Goal: Task Accomplishment & Management: Use online tool/utility

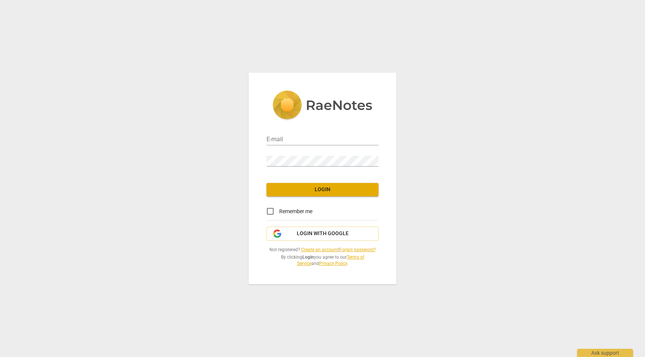
type input "[PERSON_NAME][EMAIL_ADDRESS][DOMAIN_NAME]"
click at [322, 190] on span "Login" at bounding box center [322, 189] width 100 height 7
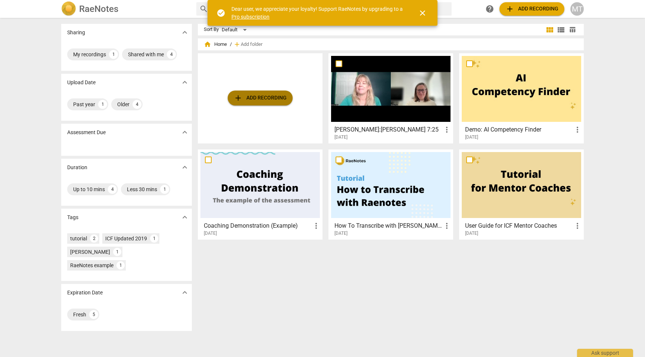
click at [268, 99] on span "add Add recording" at bounding box center [260, 98] width 53 height 9
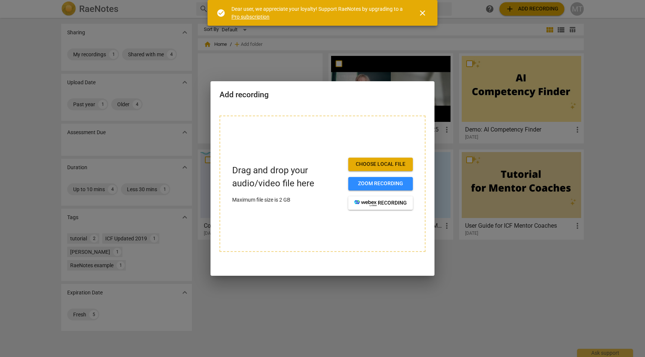
click at [387, 166] on span "Choose local file" at bounding box center [380, 164] width 53 height 7
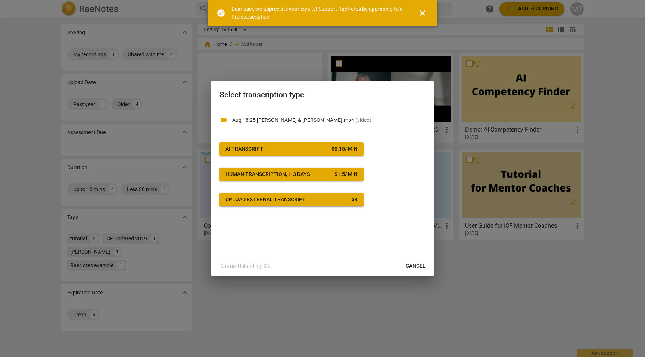
click at [326, 148] on span "AI Transcript $ 0.15 / min" at bounding box center [291, 148] width 132 height 7
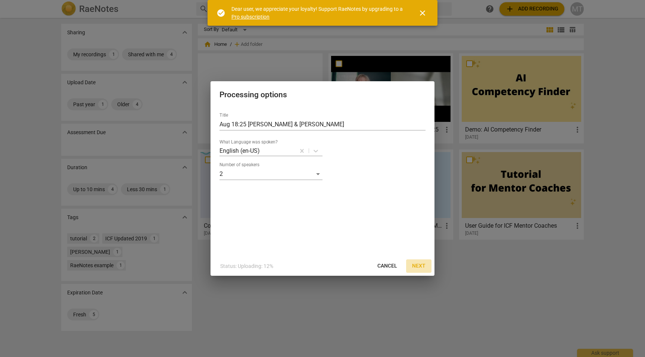
click at [420, 265] on span "Next" at bounding box center [418, 266] width 13 height 7
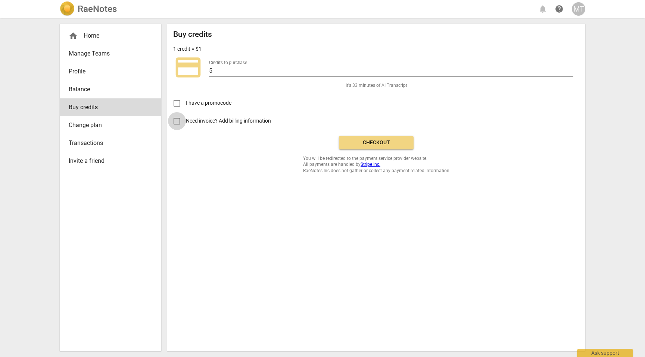
click at [175, 121] on input "Need invoice? Add billing information" at bounding box center [177, 121] width 18 height 18
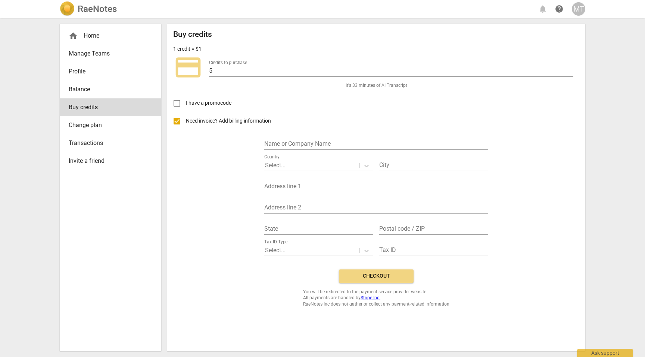
click at [178, 122] on input "Need invoice? Add billing information" at bounding box center [177, 121] width 18 height 18
checkbox input "false"
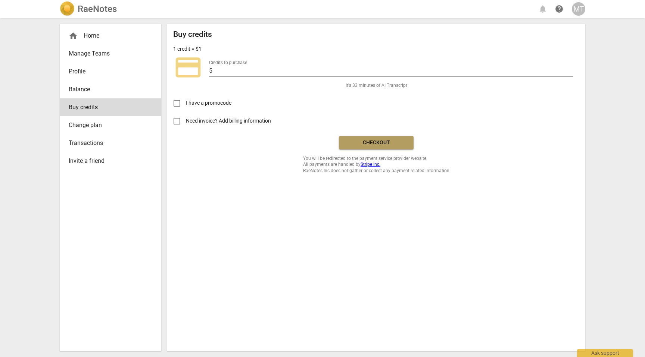
click at [374, 143] on span "Checkout" at bounding box center [376, 142] width 63 height 7
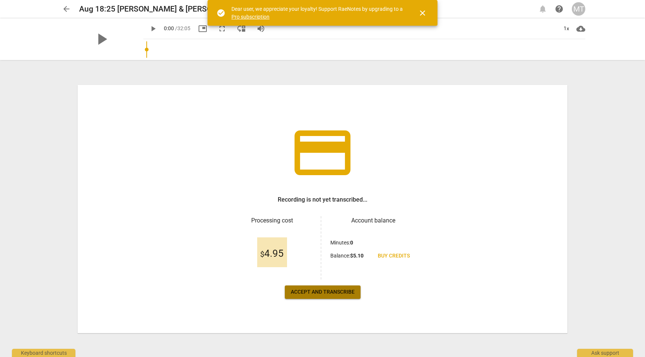
click at [337, 293] on span "Accept and transcribe" at bounding box center [323, 292] width 64 height 7
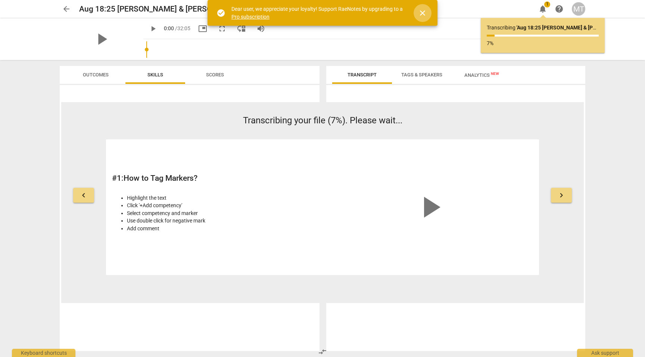
click at [422, 11] on span "close" at bounding box center [422, 13] width 9 height 9
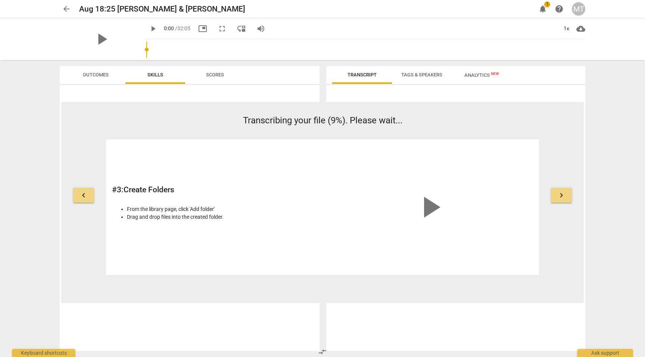
click at [364, 73] on span "Transcript" at bounding box center [361, 75] width 29 height 6
click at [562, 196] on span "keyboard_arrow_right" at bounding box center [561, 195] width 9 height 9
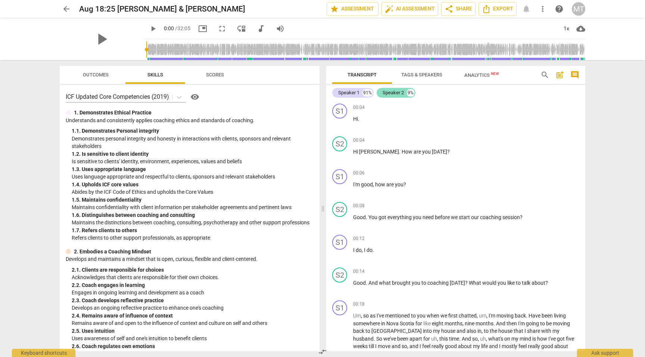
click at [397, 91] on div "Speaker 2" at bounding box center [392, 92] width 21 height 7
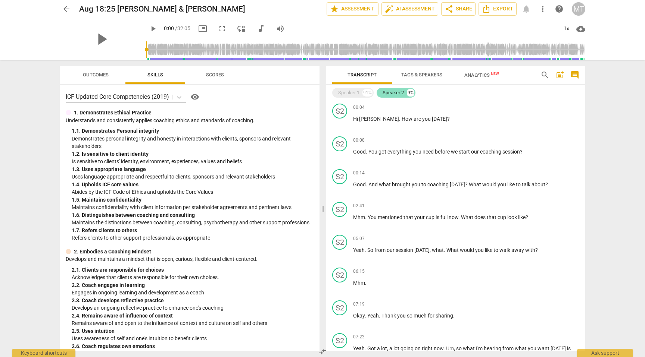
click at [397, 91] on div "Speaker 2" at bounding box center [392, 92] width 21 height 7
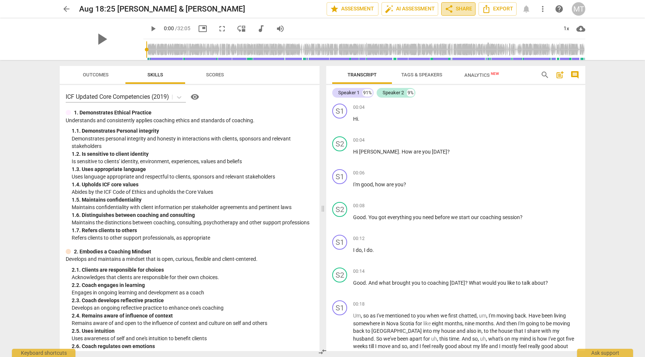
click at [463, 9] on span "share Share" at bounding box center [458, 8] width 28 height 9
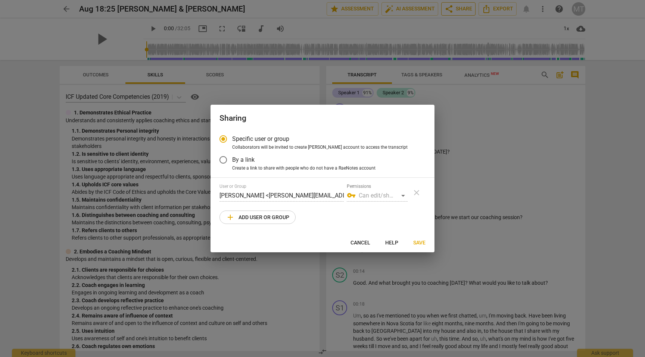
radio input "false"
click at [225, 159] on input "By a link" at bounding box center [223, 160] width 18 height 18
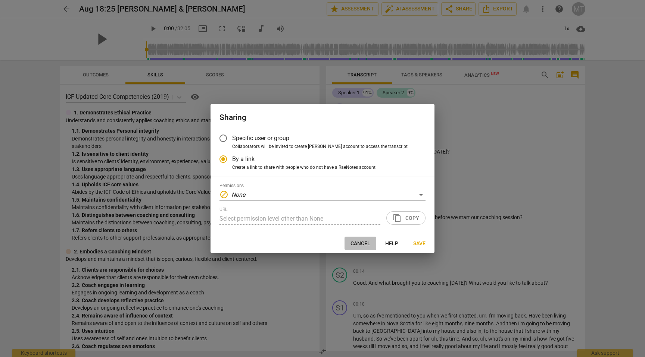
click at [359, 243] on span "Cancel" at bounding box center [360, 243] width 20 height 7
radio input "false"
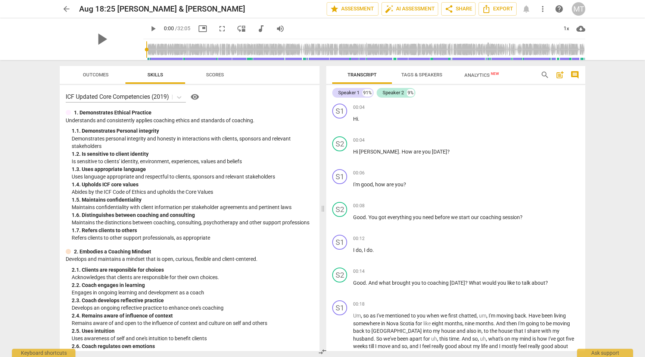
click at [559, 74] on span "post_add" at bounding box center [559, 75] width 9 height 9
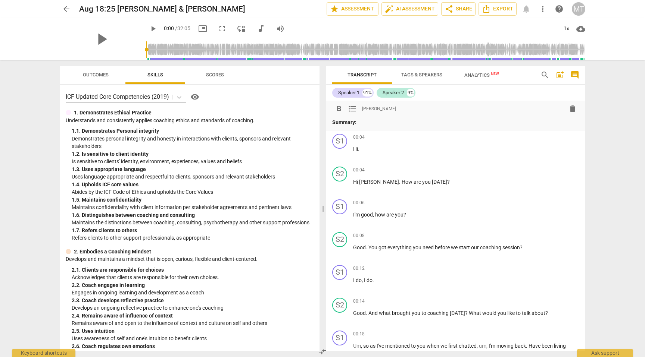
click at [559, 74] on span "post_add" at bounding box center [559, 75] width 9 height 9
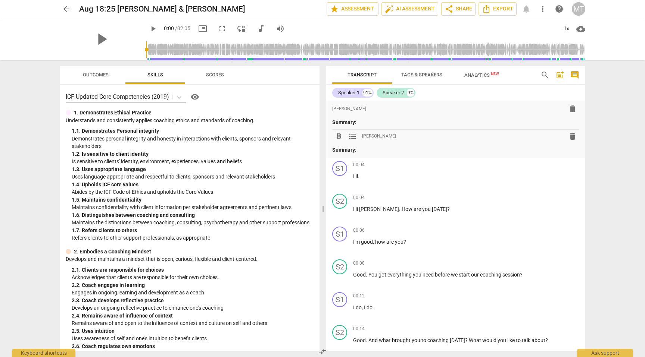
click at [546, 101] on div "format_bold format_list_bulleted Monica Tirion delete Summary: format_bold form…" at bounding box center [455, 129] width 259 height 57
click at [505, 91] on div "Speaker 1 91% Speaker 2 9%" at bounding box center [455, 93] width 247 height 13
click at [576, 72] on span "comment" at bounding box center [574, 75] width 9 height 9
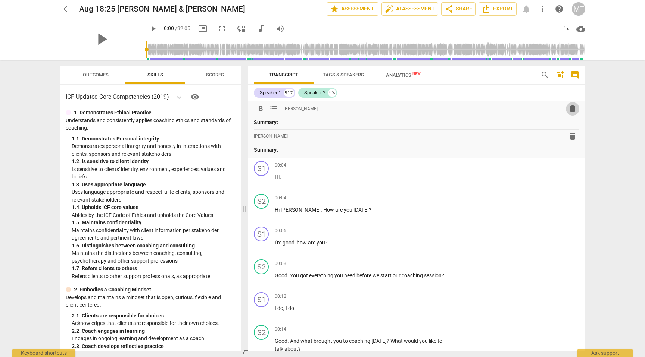
click at [569, 107] on span "delete" at bounding box center [572, 108] width 9 height 9
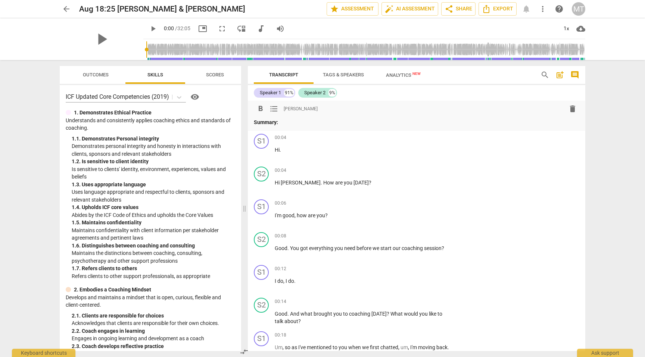
click at [568, 107] on span "delete" at bounding box center [572, 108] width 9 height 9
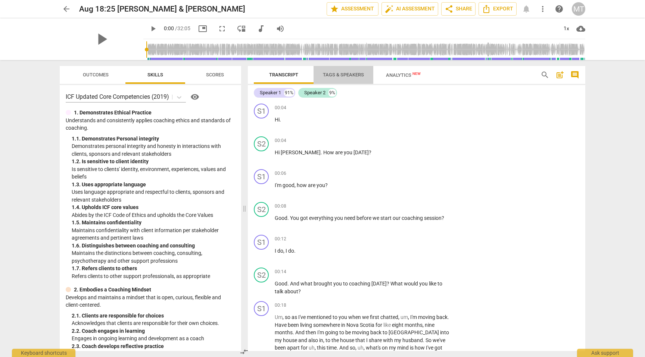
click at [345, 73] on span "Tags & Speakers" at bounding box center [343, 75] width 41 height 6
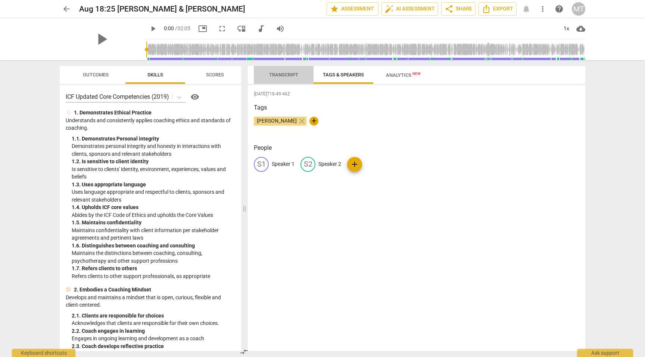
click at [282, 71] on span "Transcript" at bounding box center [283, 75] width 47 height 10
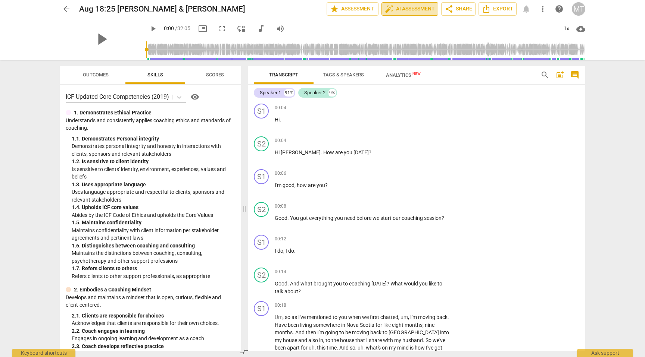
click at [406, 7] on span "auto_fix_high AI Assessment" at bounding box center [410, 8] width 50 height 9
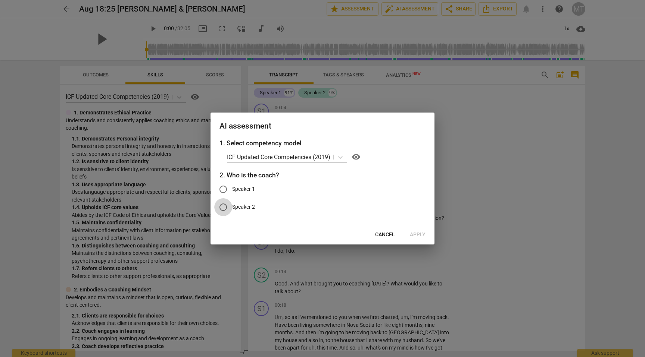
click at [226, 206] on input "Speaker 2" at bounding box center [223, 207] width 18 height 18
radio input "true"
click at [417, 235] on span "Apply" at bounding box center [418, 234] width 16 height 7
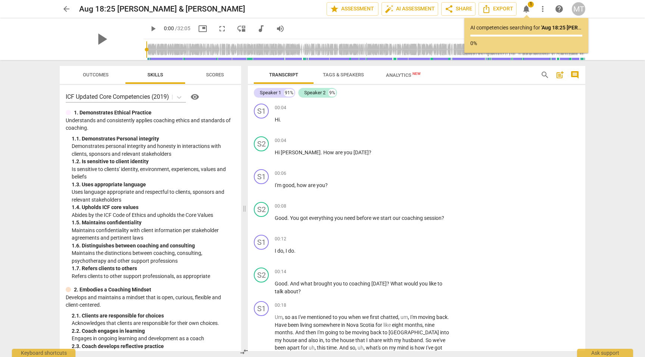
click at [513, 43] on p "0%" at bounding box center [526, 44] width 112 height 8
click at [435, 33] on div "play_arrow 0:00 / 32:05 picture_in_picture fullscreen move_down audiotrack volu…" at bounding box center [364, 28] width 442 height 21
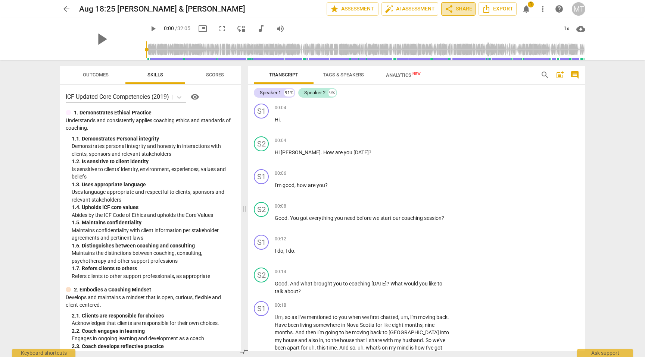
click at [455, 11] on span "share Share" at bounding box center [458, 8] width 28 height 9
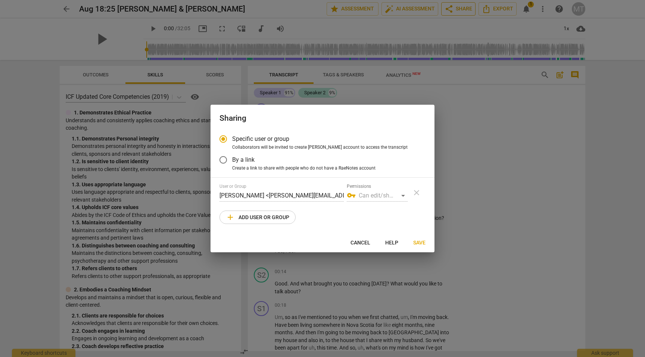
radio input "false"
click at [404, 194] on div "vpn_key Can edit/share" at bounding box center [377, 196] width 61 height 12
click at [403, 195] on div "vpn_key Can edit/share" at bounding box center [377, 196] width 61 height 12
click at [225, 161] on input "By a link" at bounding box center [223, 160] width 18 height 18
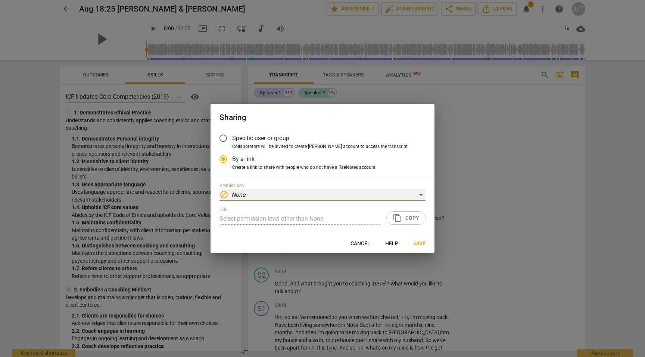
click at [420, 195] on div "block None" at bounding box center [322, 195] width 206 height 12
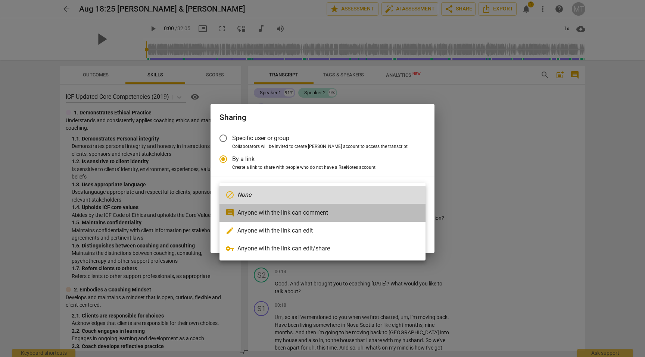
click at [322, 215] on li "comment Anyone with the link can comment" at bounding box center [322, 213] width 206 height 18
radio input "false"
type input "https://app.raenotes.com/meeting/396b1e7c640c4a3ca138766fc141604e?success=5"
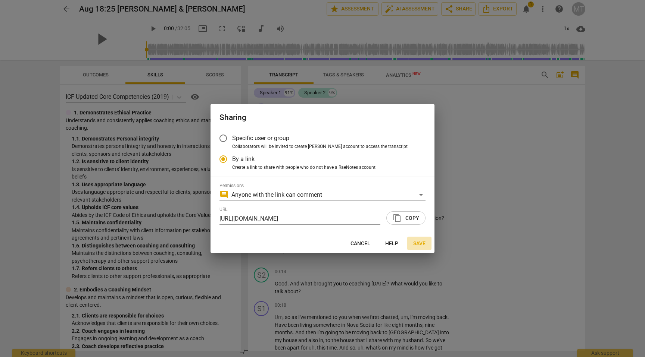
click at [420, 243] on span "Save" at bounding box center [419, 243] width 12 height 7
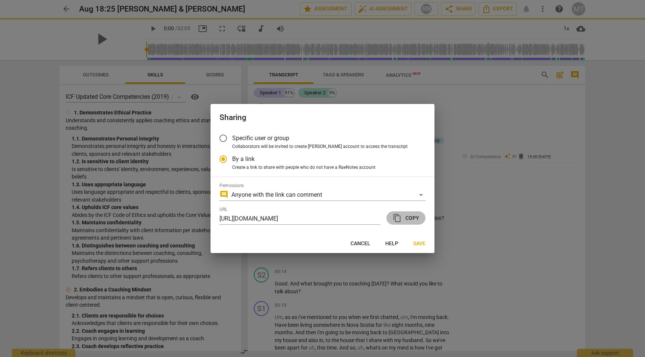
click at [414, 217] on span "content_copy Copy" at bounding box center [405, 218] width 26 height 9
radio input "false"
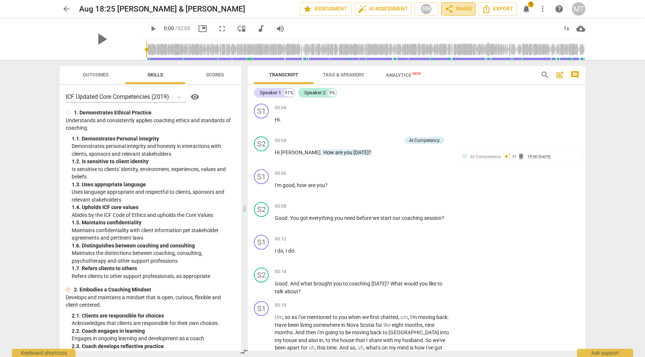
click at [464, 9] on span "share Share" at bounding box center [458, 8] width 28 height 9
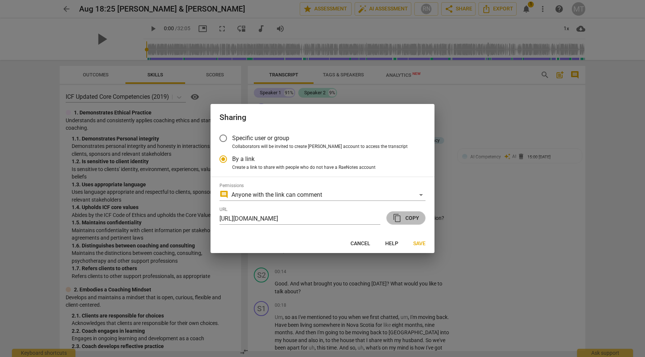
click at [409, 216] on span "content_copy Copy" at bounding box center [405, 218] width 26 height 9
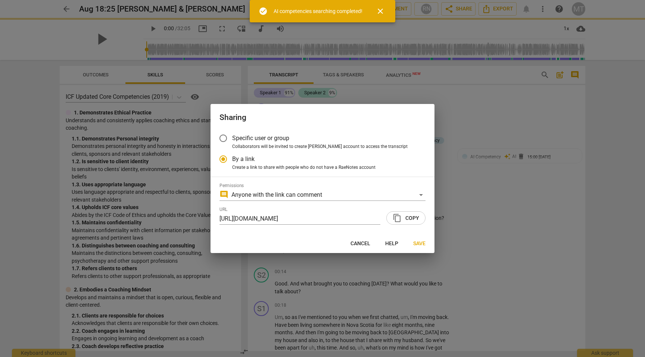
radio input "false"
